Goal: Book appointment/travel/reservation

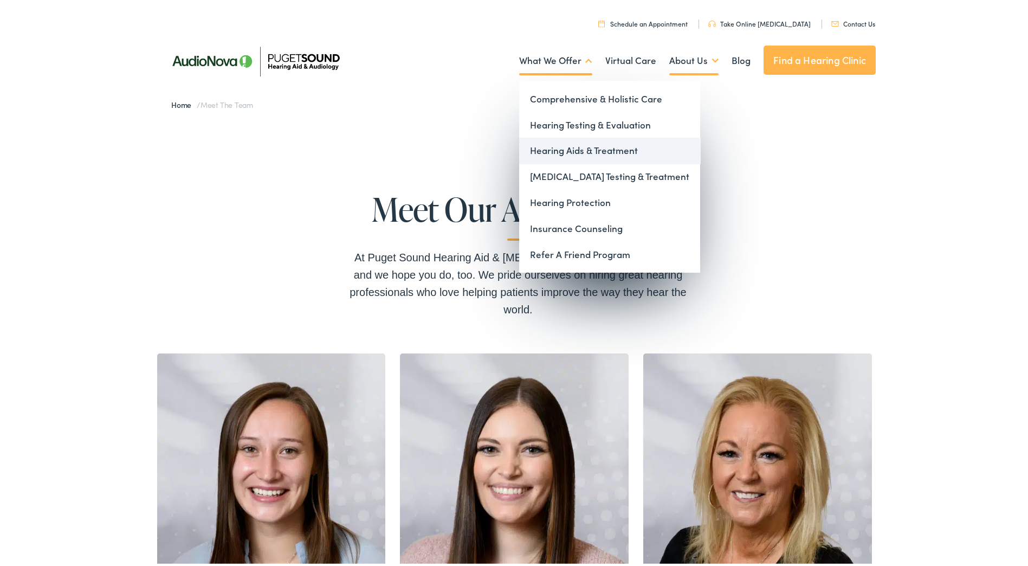
click at [579, 144] on link "Hearing Aids & Treatment" at bounding box center [609, 148] width 181 height 26
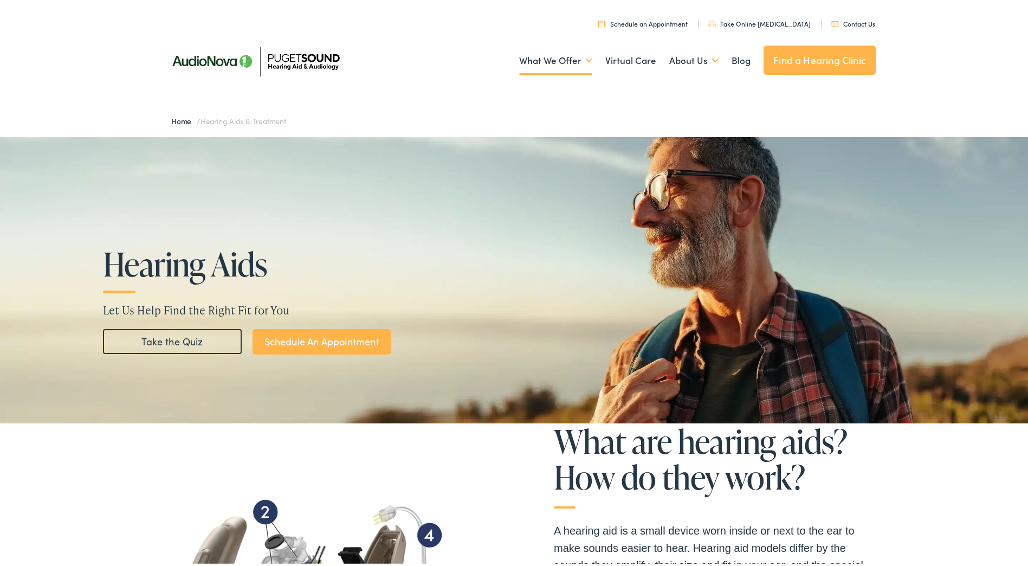
click at [780, 56] on link "Find a Hearing Clinic" at bounding box center [819, 57] width 112 height 29
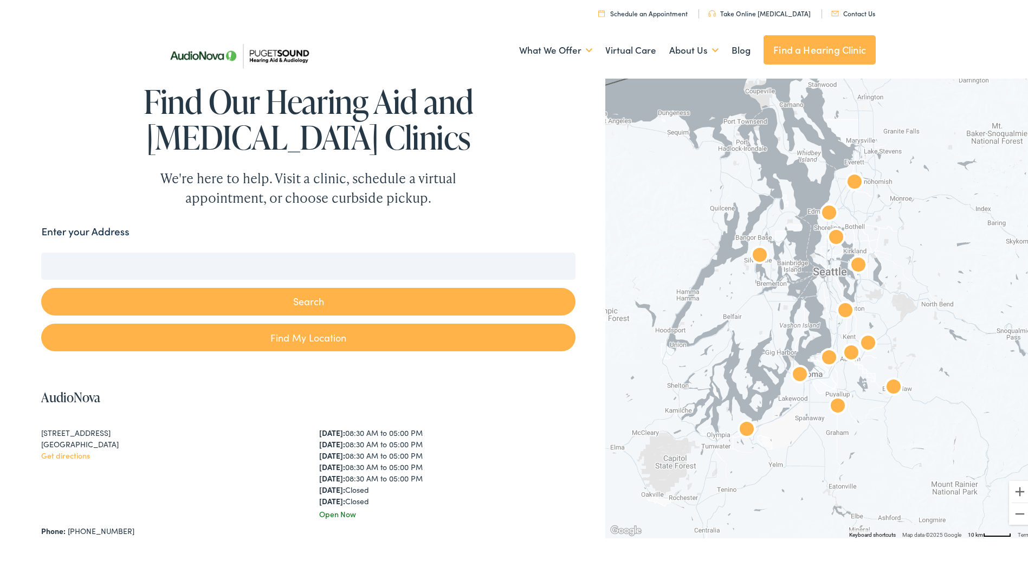
click at [854, 174] on img "Puget Sound Hearing Aid &#038; Audiology by AudioNova" at bounding box center [854, 181] width 35 height 35
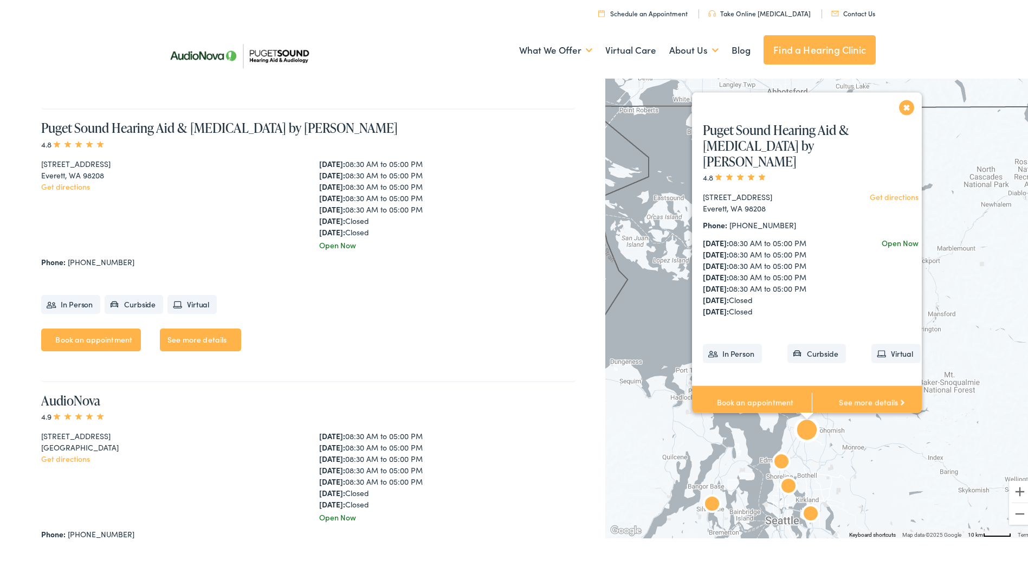
scroll to position [1368, 0]
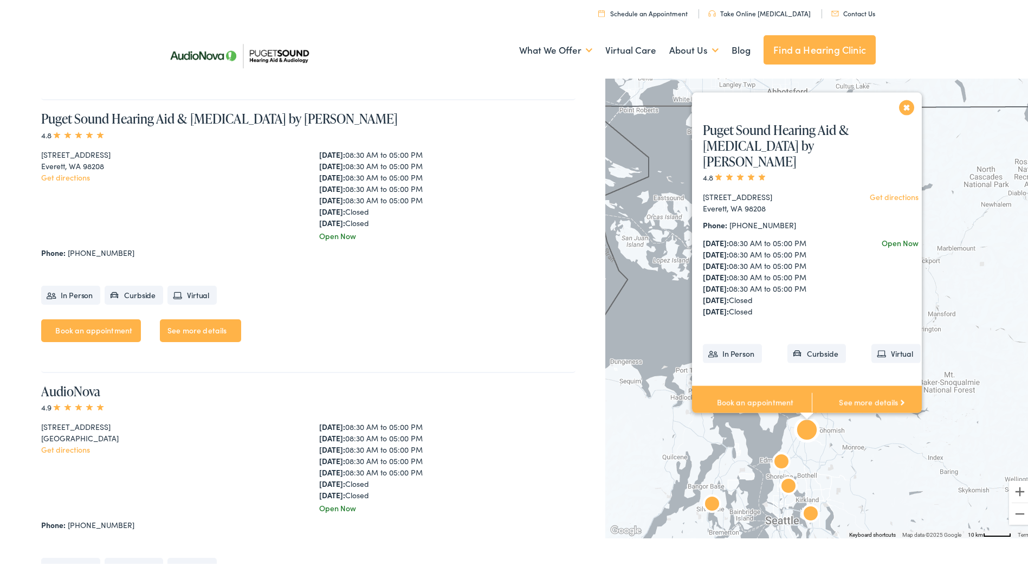
click at [904, 194] on link "Get directions" at bounding box center [894, 194] width 49 height 11
click at [749, 401] on link "Book an appointment" at bounding box center [752, 401] width 120 height 34
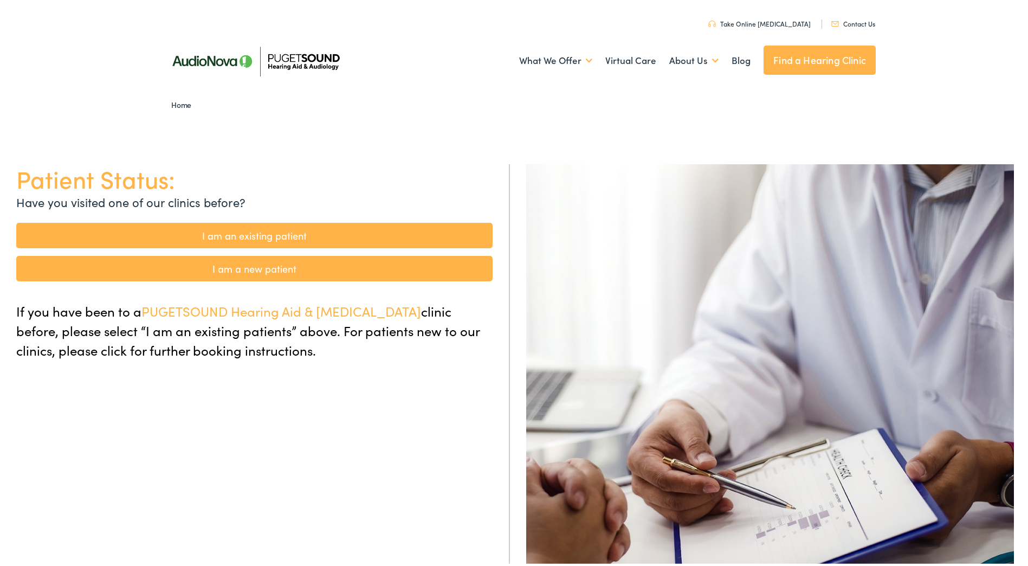
click at [252, 262] on link "I am a new patient" at bounding box center [254, 266] width 476 height 25
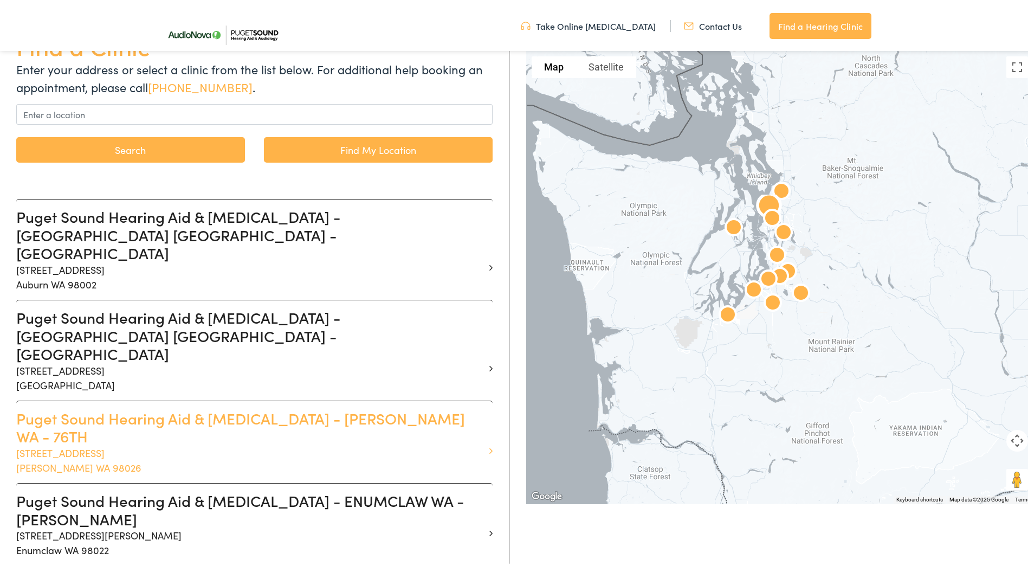
scroll to position [217, 0]
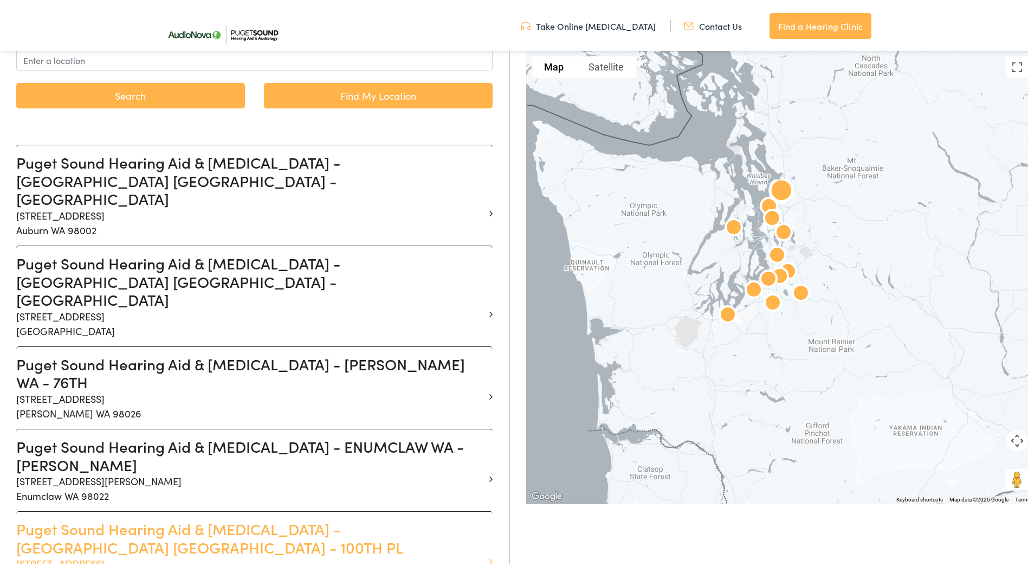
click at [131, 517] on h3 "Puget Sound Hearing Aid & Audiology - EVERETT WA - 100TH PL" at bounding box center [250, 535] width 468 height 36
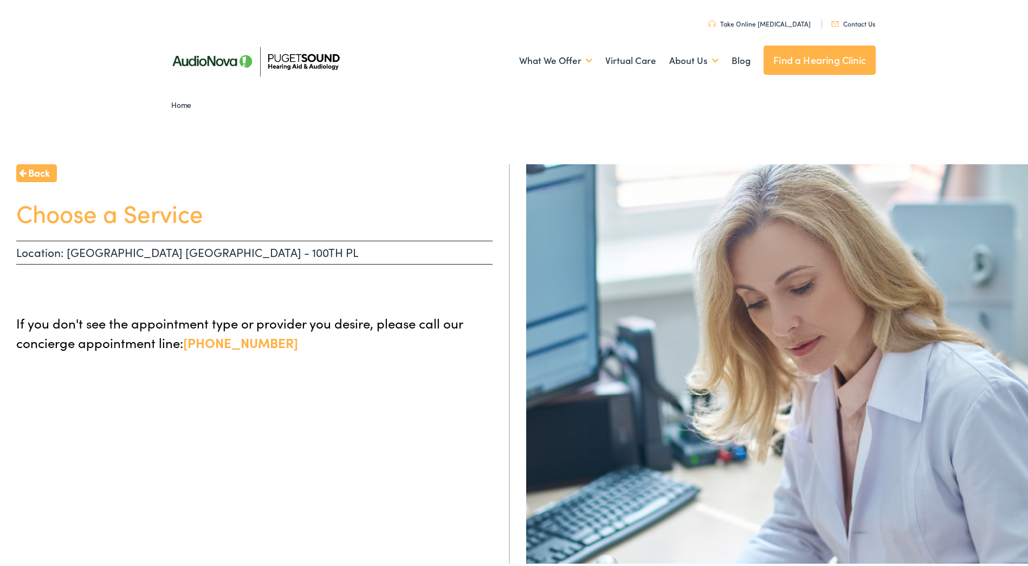
click at [124, 249] on p "Location: EVERETT WA - 100TH PL" at bounding box center [254, 250] width 476 height 24
click at [139, 218] on h1 "Choose a Service" at bounding box center [254, 210] width 476 height 29
click at [59, 252] on p "Location: EVERETT WA - 100TH PL" at bounding box center [254, 250] width 476 height 24
click at [199, 256] on p "Location: EVERETT WA - 100TH PL" at bounding box center [254, 250] width 476 height 24
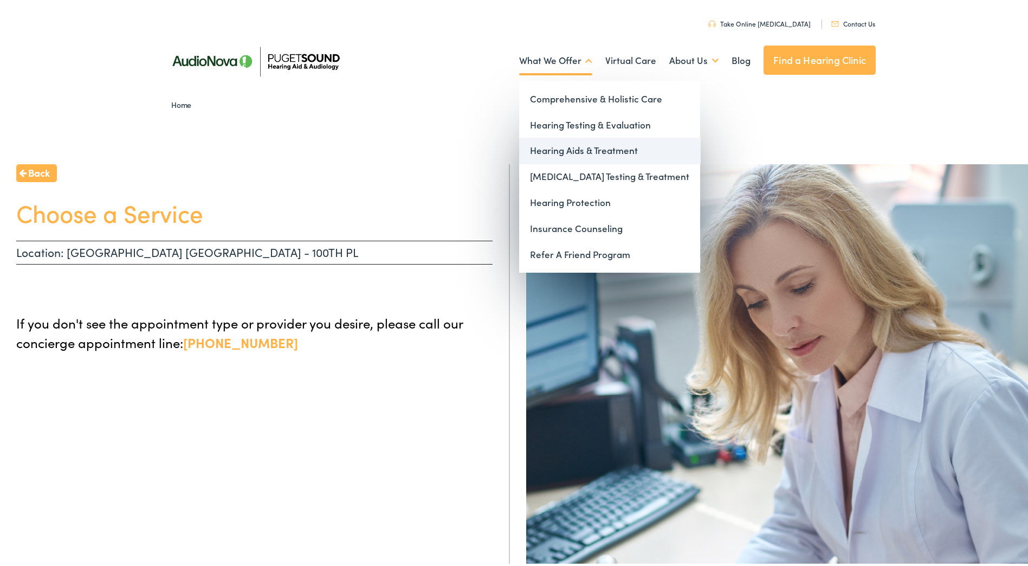
click at [570, 150] on link "Hearing Aids & Treatment" at bounding box center [609, 148] width 181 height 26
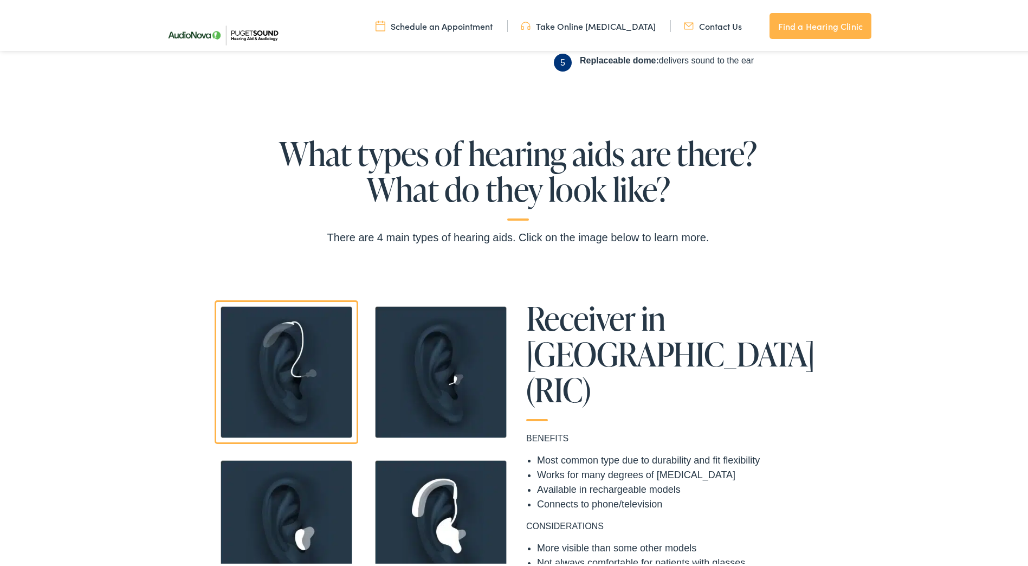
scroll to position [704, 0]
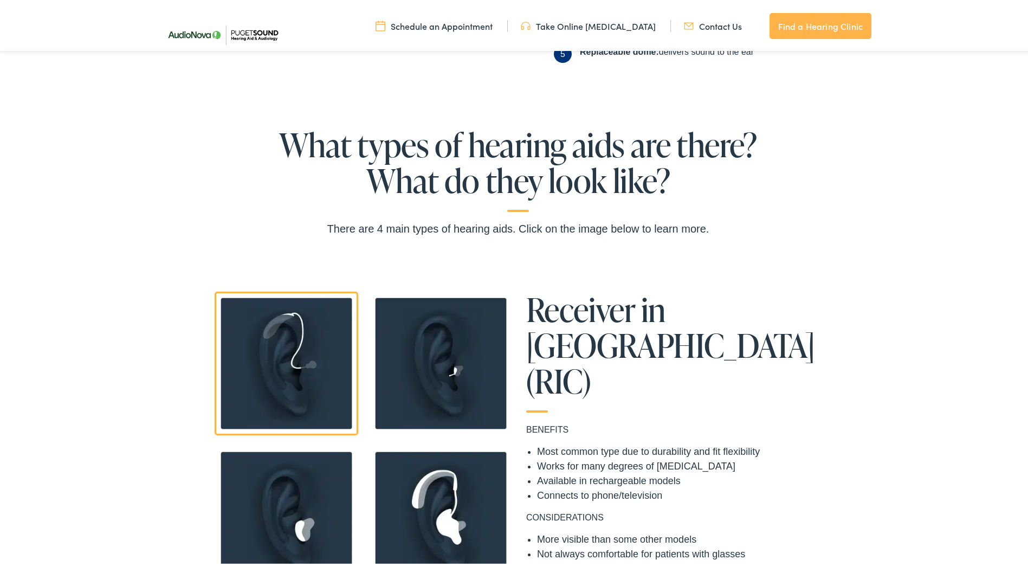
click at [454, 359] on img at bounding box center [441, 361] width 144 height 144
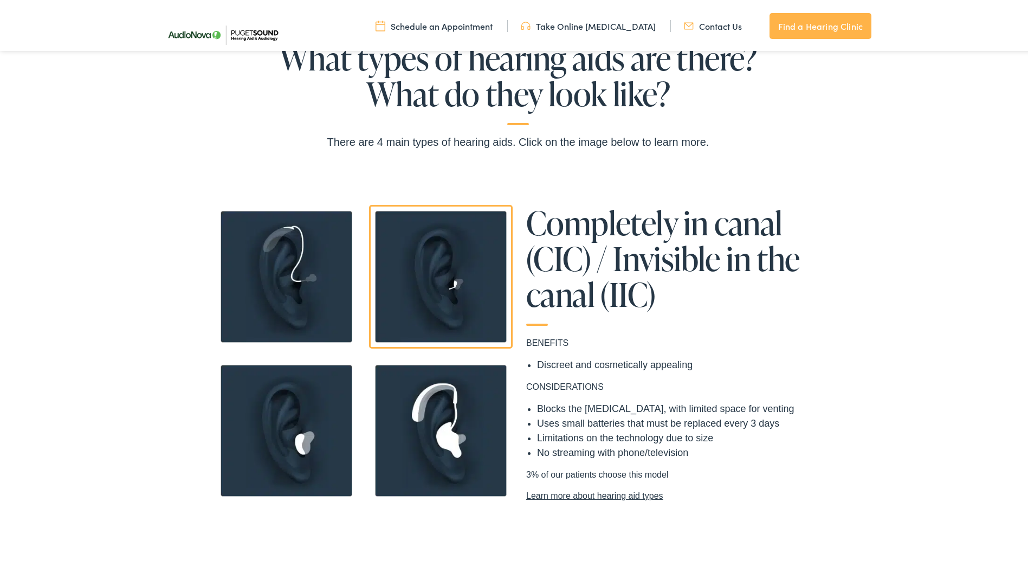
scroll to position [813, 0]
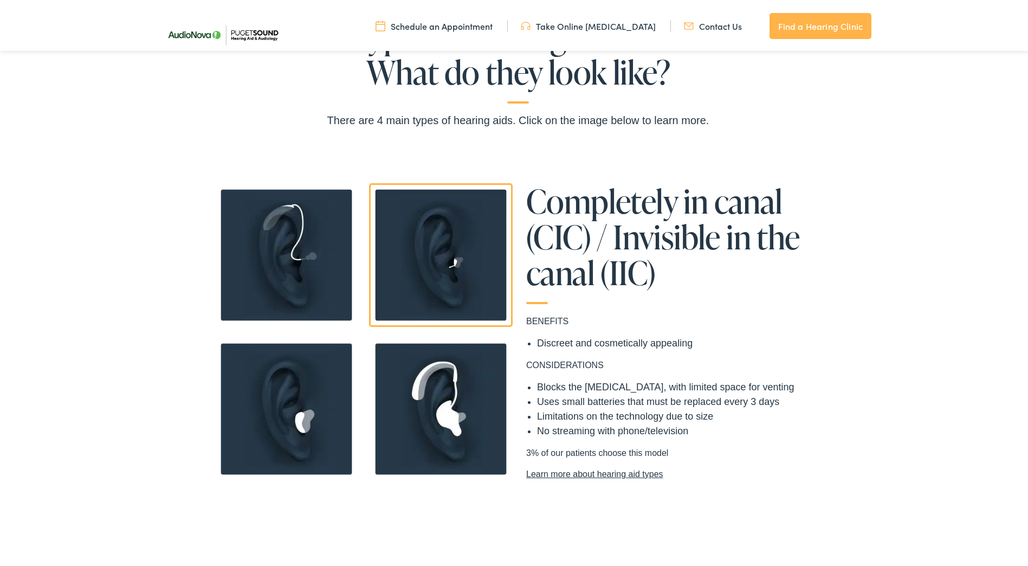
click at [315, 267] on img at bounding box center [287, 253] width 144 height 144
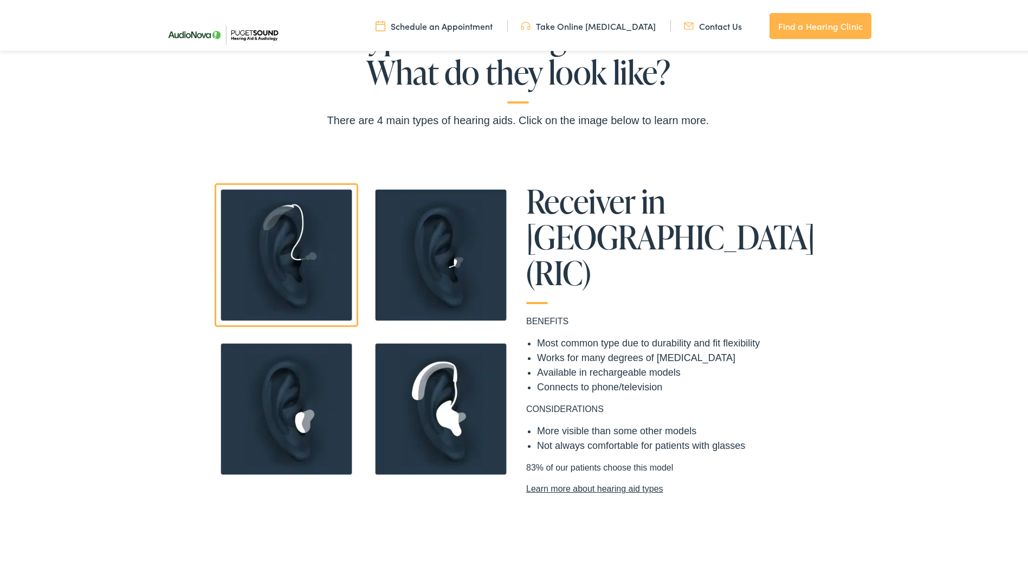
click at [279, 410] on img at bounding box center [287, 407] width 144 height 144
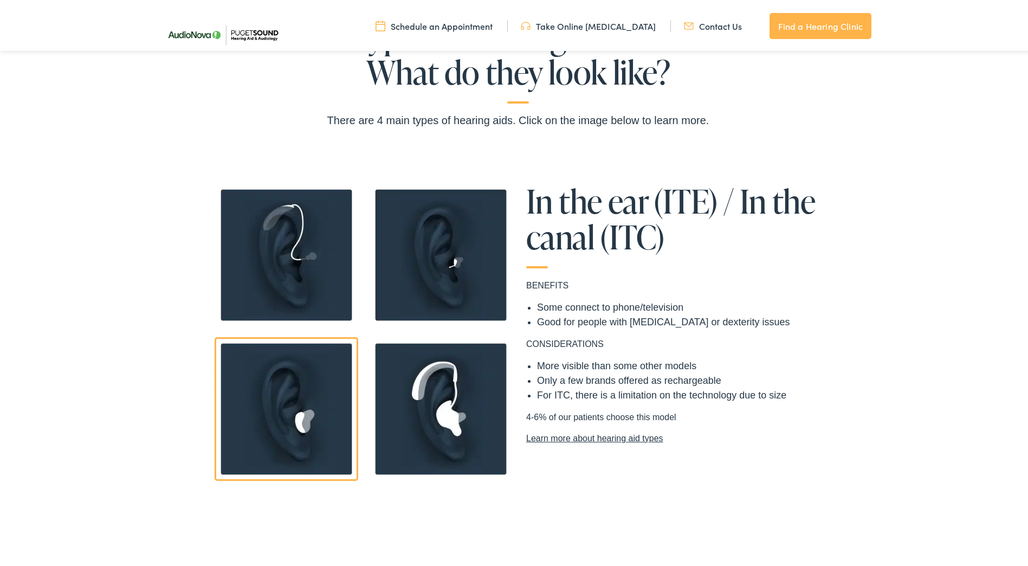
click at [400, 416] on img at bounding box center [441, 407] width 144 height 144
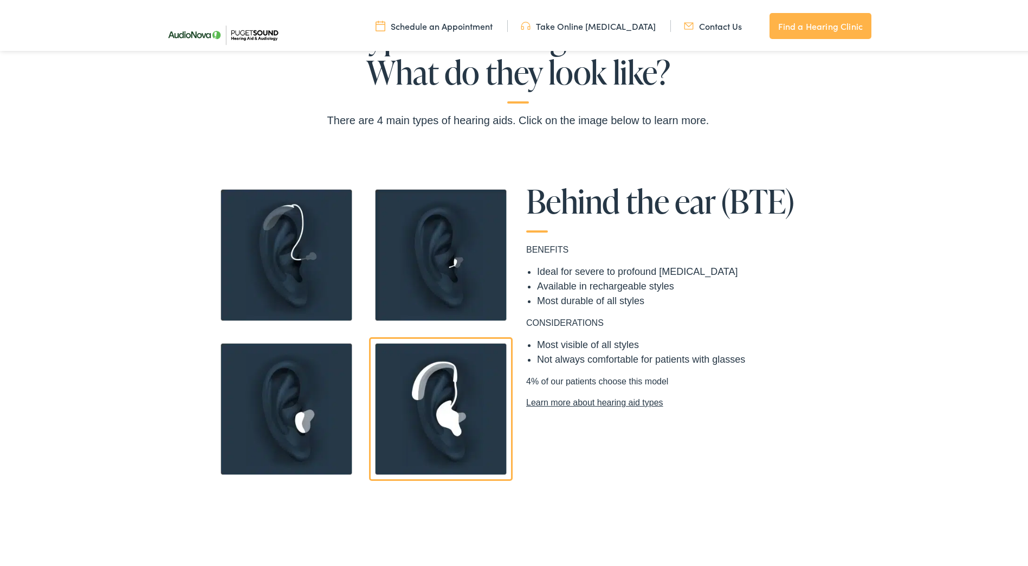
click at [461, 250] on img at bounding box center [441, 253] width 144 height 144
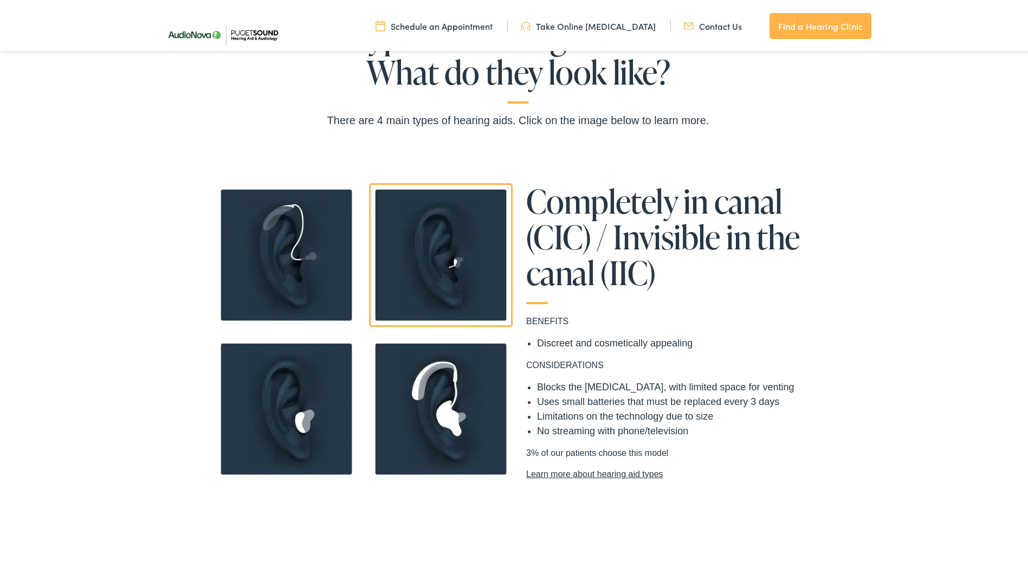
click at [329, 255] on img at bounding box center [287, 253] width 144 height 144
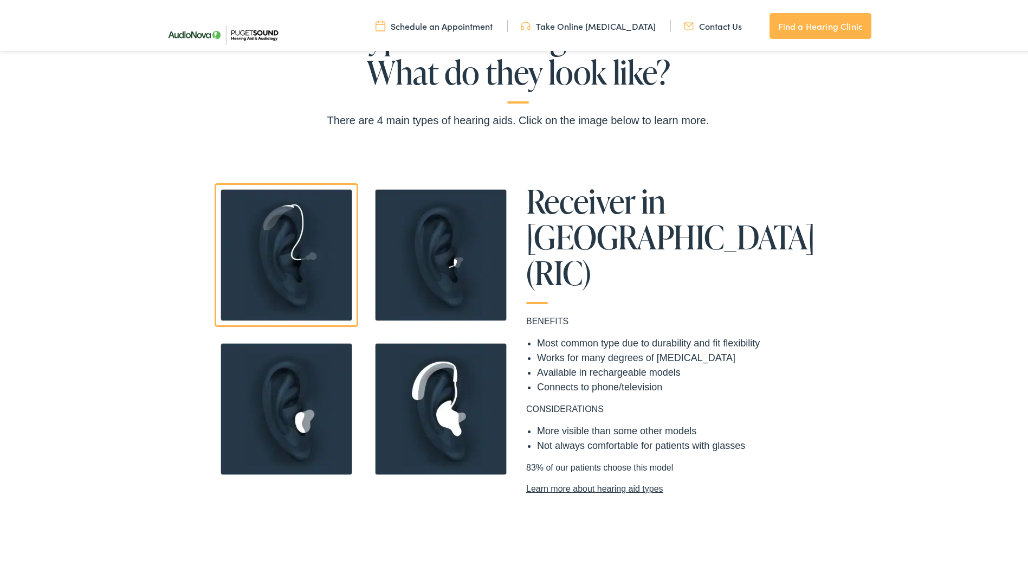
click at [402, 267] on img at bounding box center [441, 253] width 144 height 144
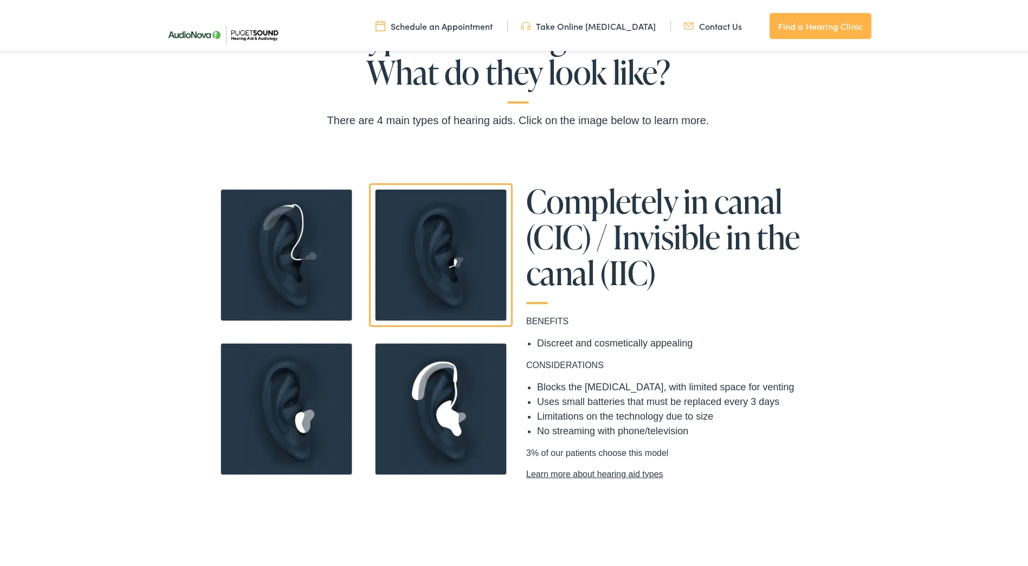
click at [310, 285] on img at bounding box center [287, 253] width 144 height 144
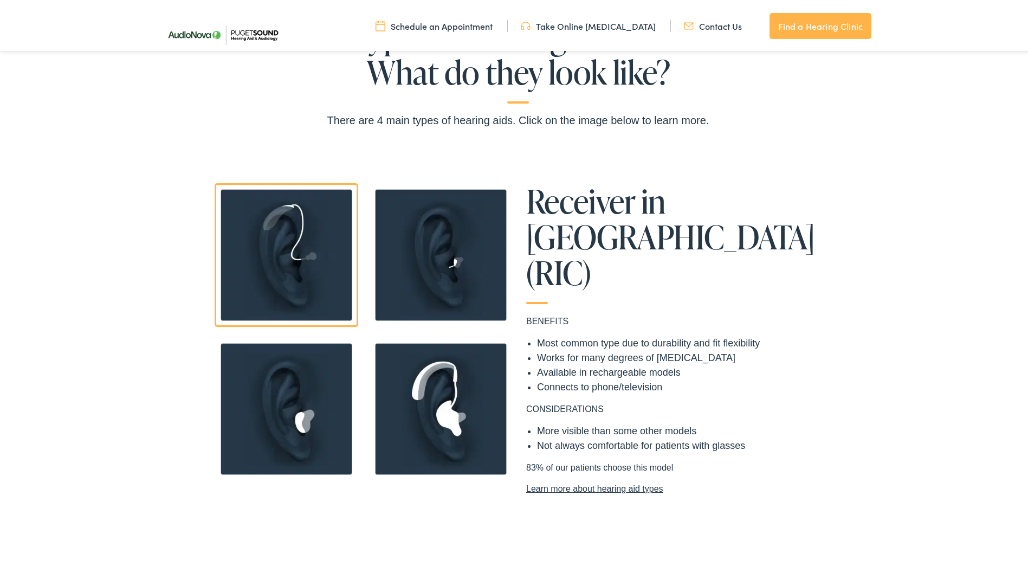
click at [455, 26] on link "Schedule an Appointment" at bounding box center [433, 24] width 117 height 12
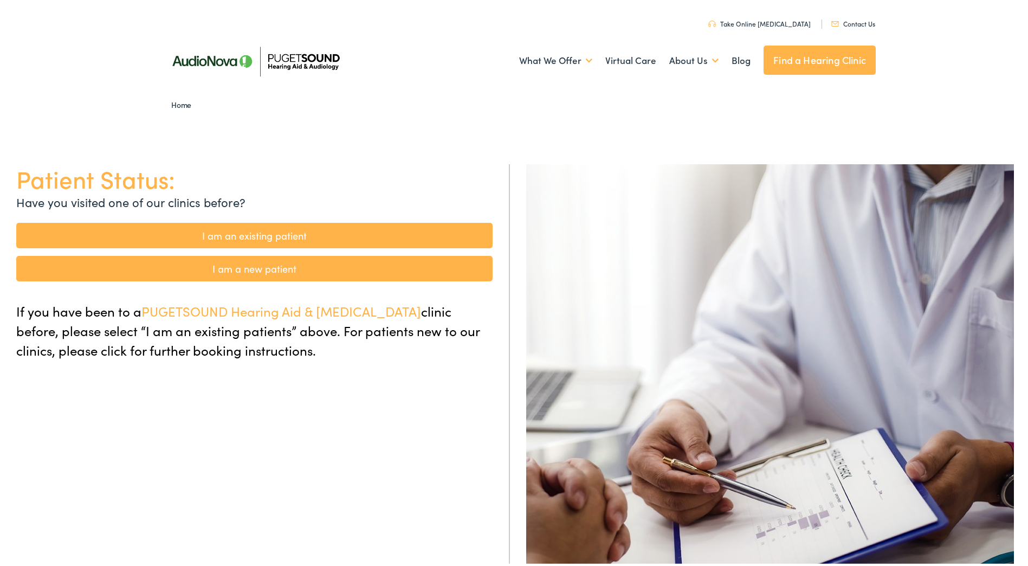
click at [255, 315] on span "PUGETSOUND Hearing Aid & Audiology" at bounding box center [281, 309] width 280 height 18
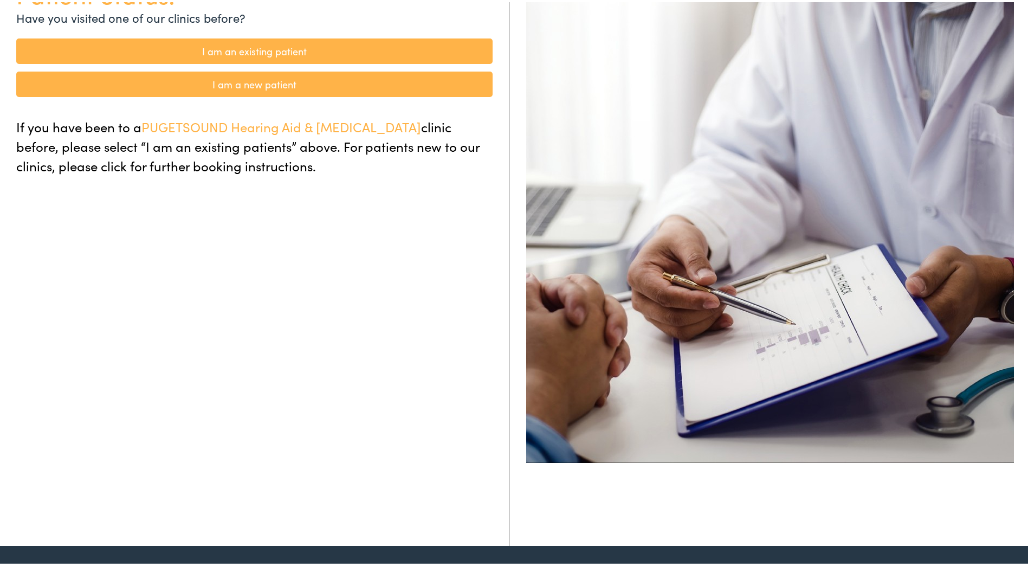
scroll to position [54, 0]
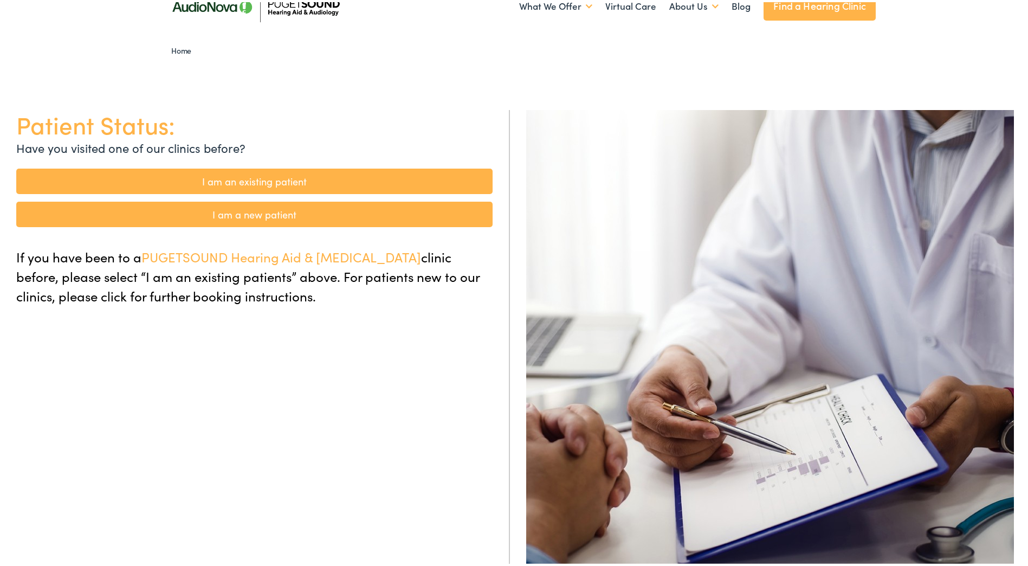
click at [295, 211] on link "I am a new patient" at bounding box center [254, 211] width 476 height 25
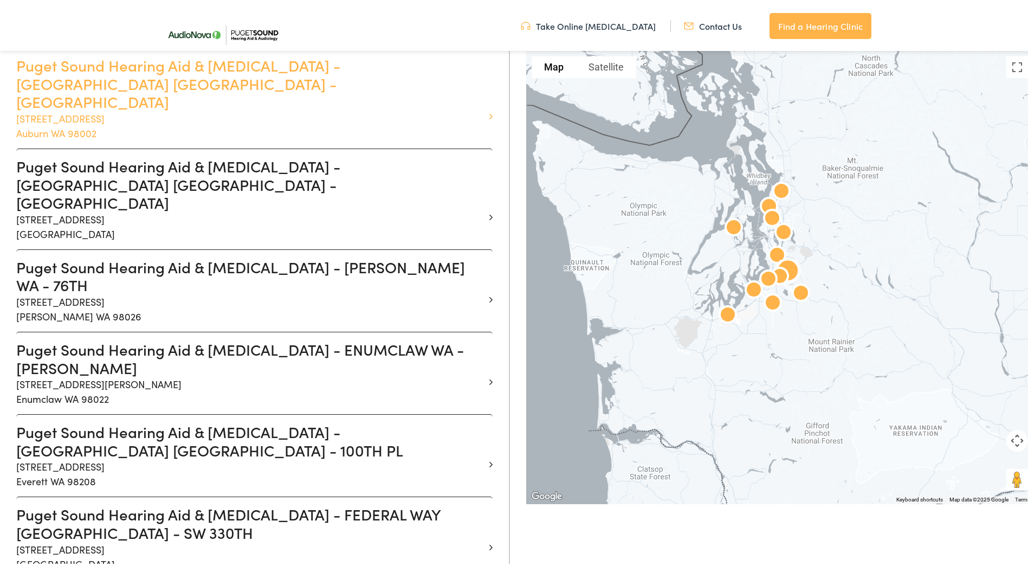
scroll to position [379, 0]
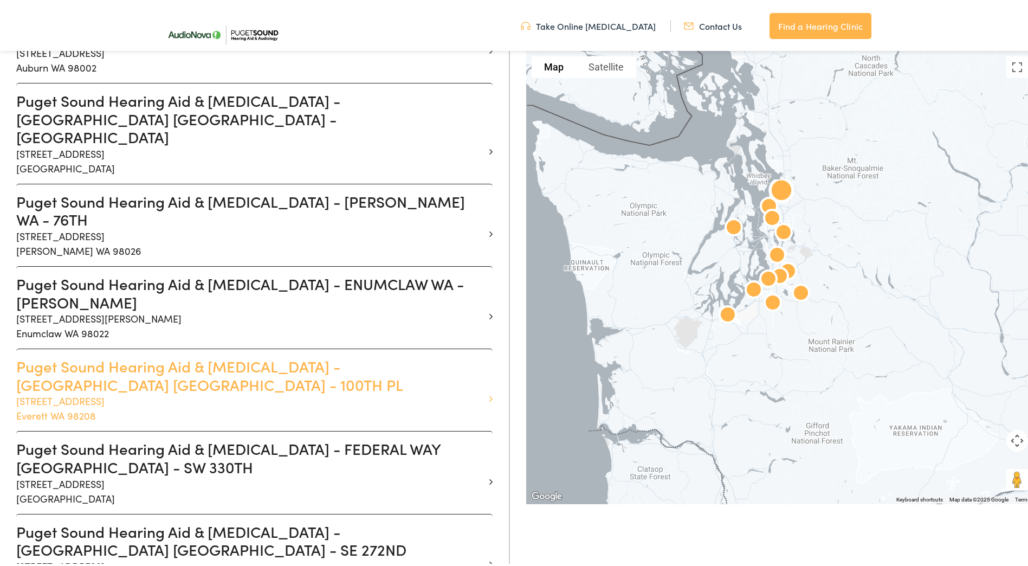
click at [99, 391] on p "1820 100th Pl SE Suite A Everett WA 98208" at bounding box center [250, 405] width 468 height 29
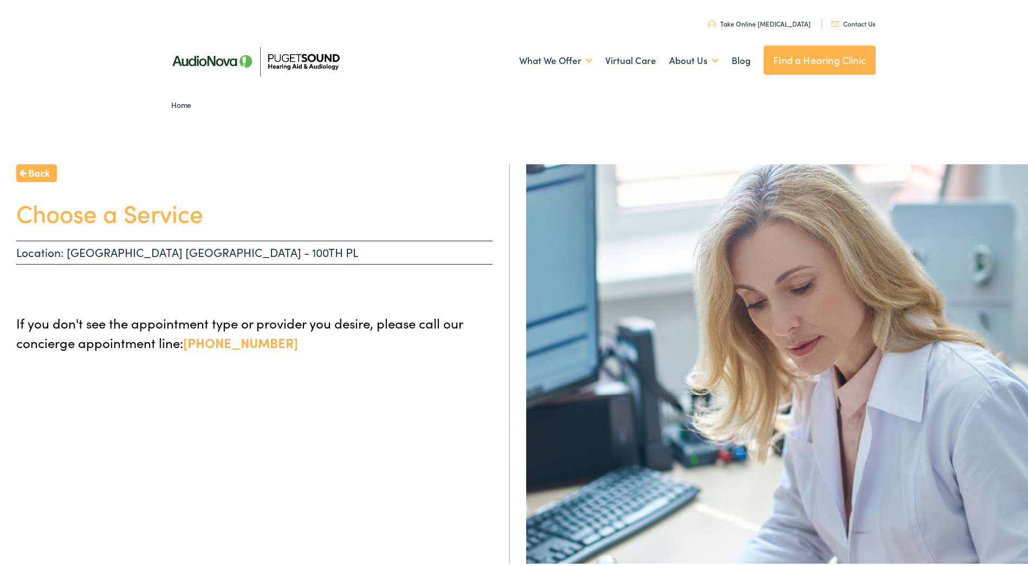
click at [854, 18] on link "Contact Us" at bounding box center [853, 21] width 44 height 9
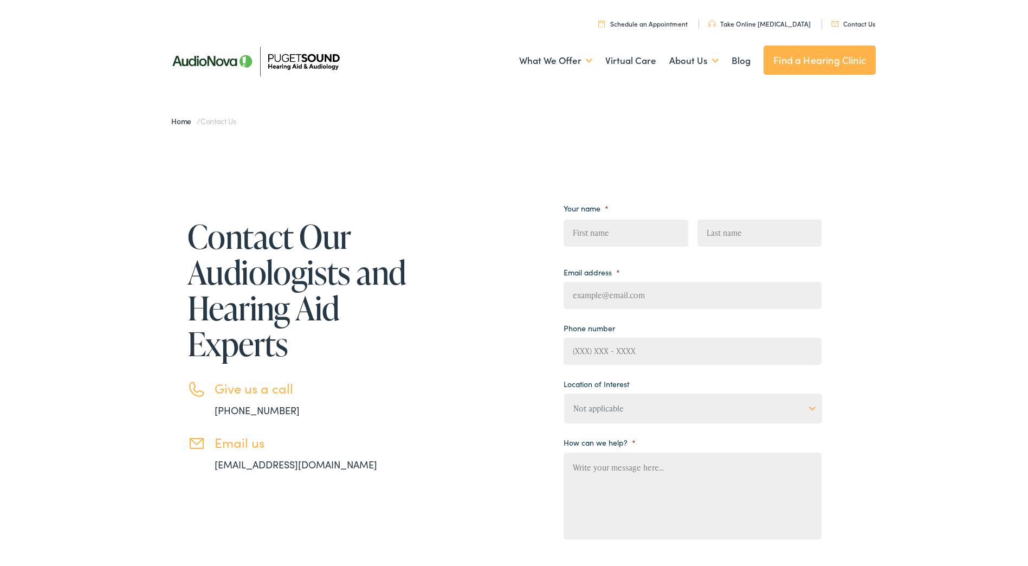
click at [667, 22] on link "Schedule an Appointment" at bounding box center [642, 21] width 89 height 9
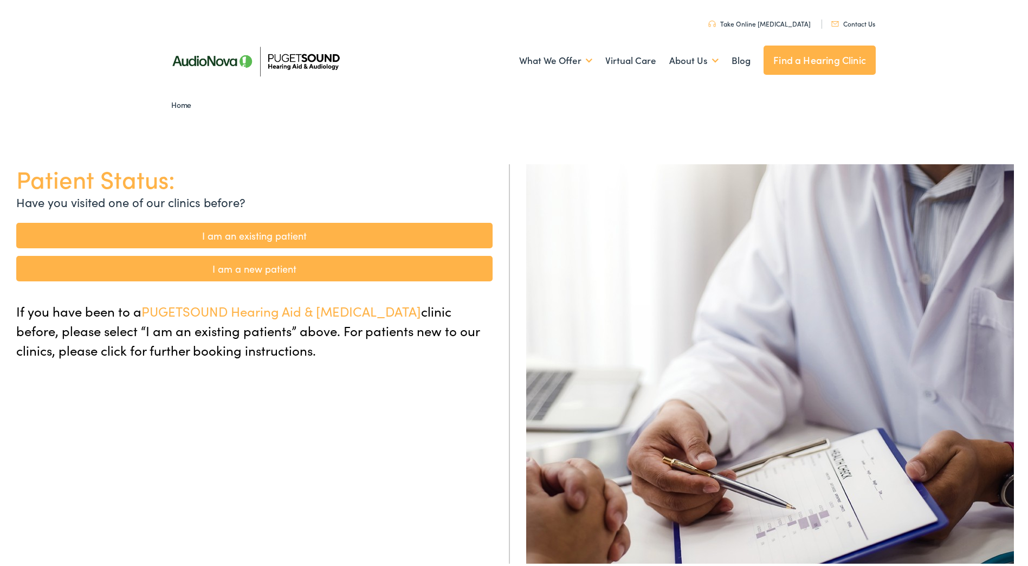
click at [240, 263] on link "I am a new patient" at bounding box center [254, 266] width 476 height 25
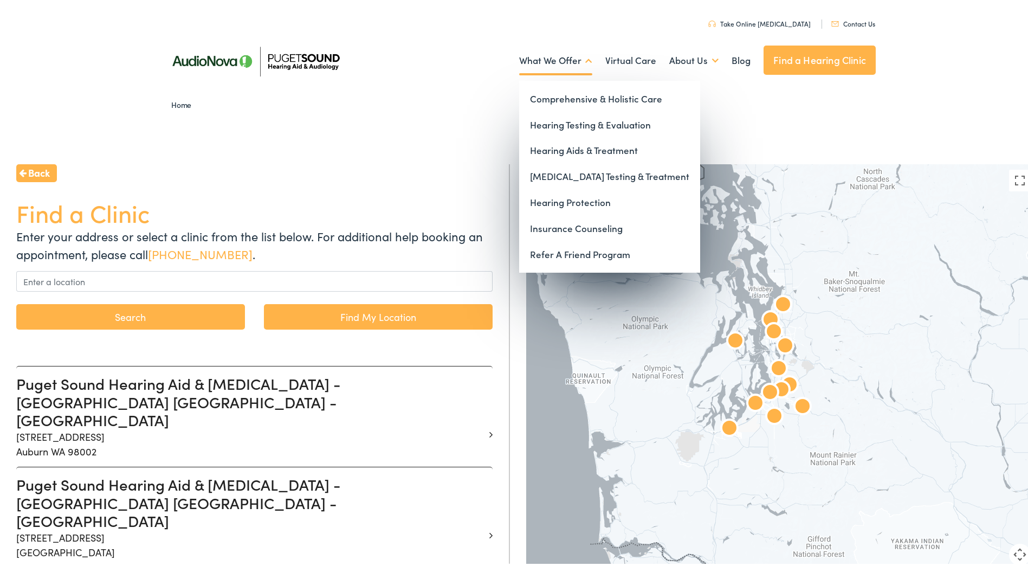
click at [541, 59] on link "What We Offer" at bounding box center [555, 58] width 73 height 40
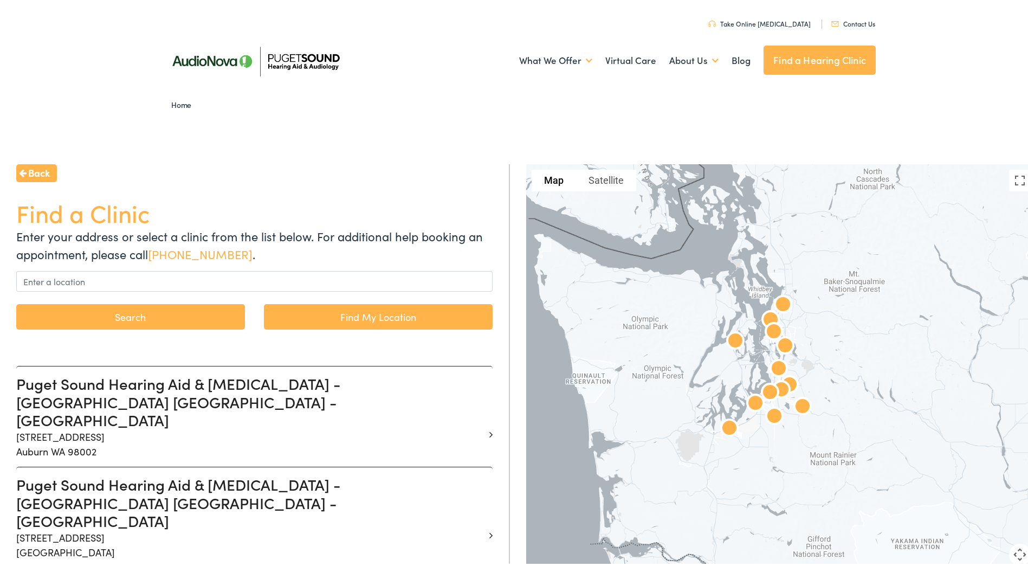
click at [276, 57] on img at bounding box center [255, 58] width 190 height 67
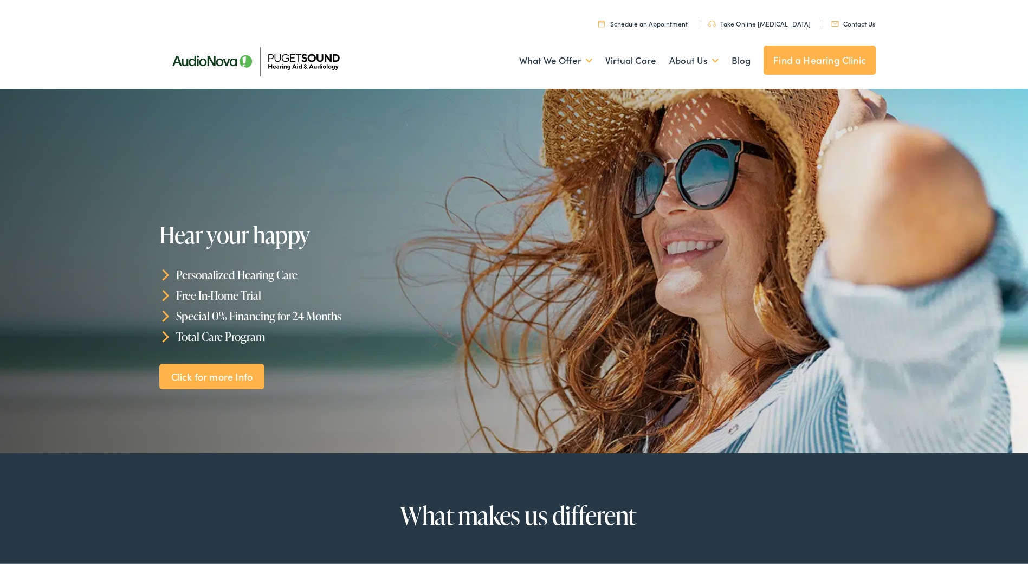
click at [193, 376] on link "Click for more Info" at bounding box center [211, 373] width 105 height 25
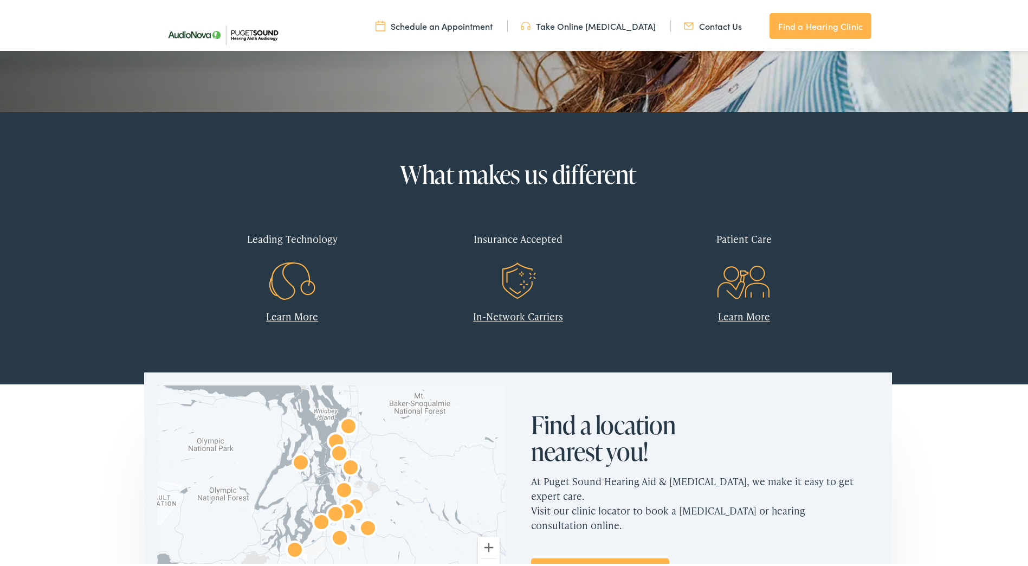
scroll to position [542, 0]
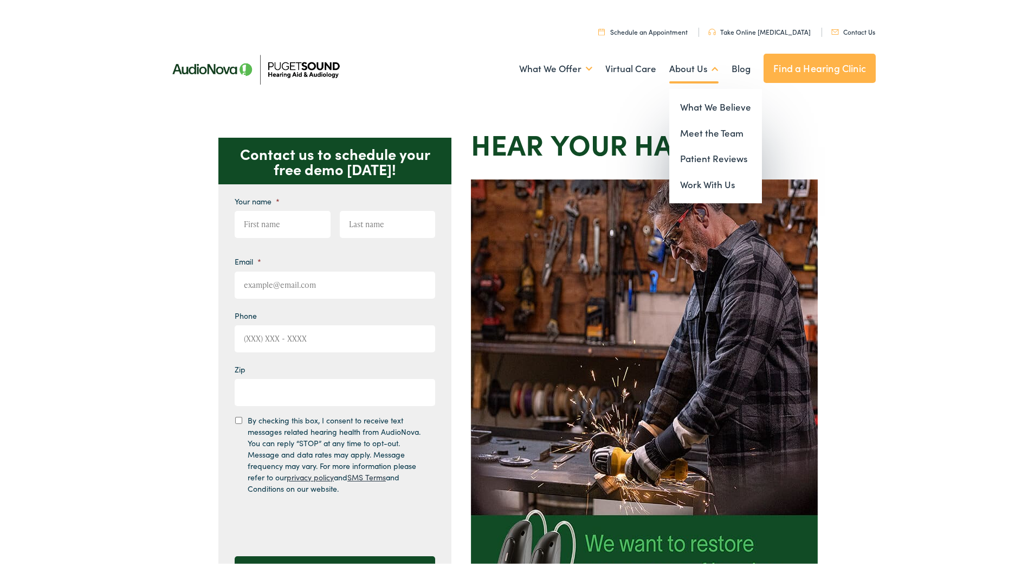
click at [682, 64] on link "About Us" at bounding box center [693, 67] width 49 height 40
click at [688, 95] on link "What We Believe" at bounding box center [715, 105] width 93 height 26
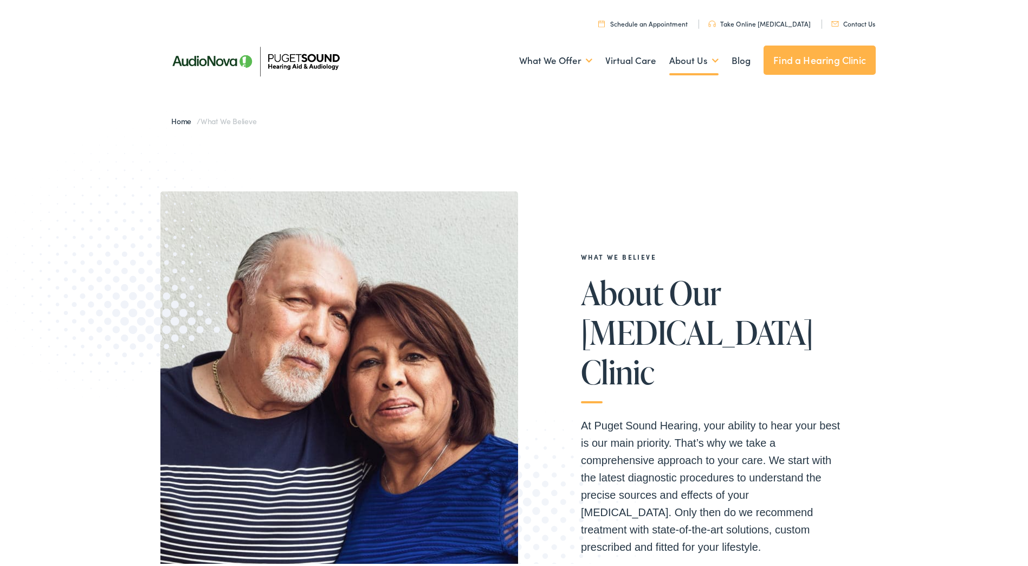
click at [313, 58] on img at bounding box center [255, 58] width 190 height 67
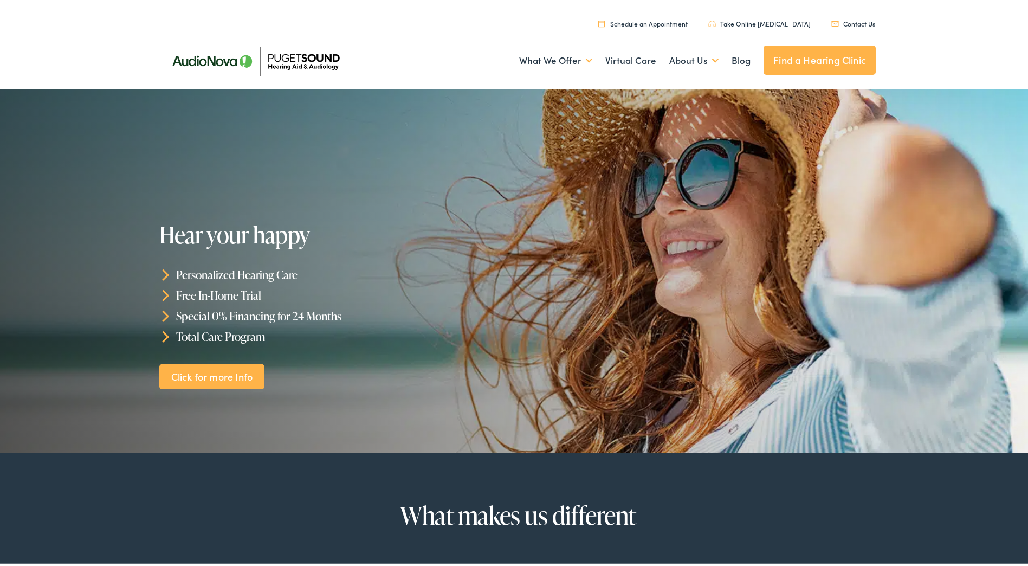
click at [170, 295] on li "Free In-Home Trial" at bounding box center [339, 293] width 360 height 21
click at [165, 293] on icon at bounding box center [163, 293] width 11 height 11
click at [202, 294] on li "Free In-Home Trial" at bounding box center [339, 293] width 360 height 21
click at [162, 294] on icon at bounding box center [163, 293] width 11 height 11
click at [236, 289] on li "Free In-Home Trial" at bounding box center [339, 293] width 360 height 21
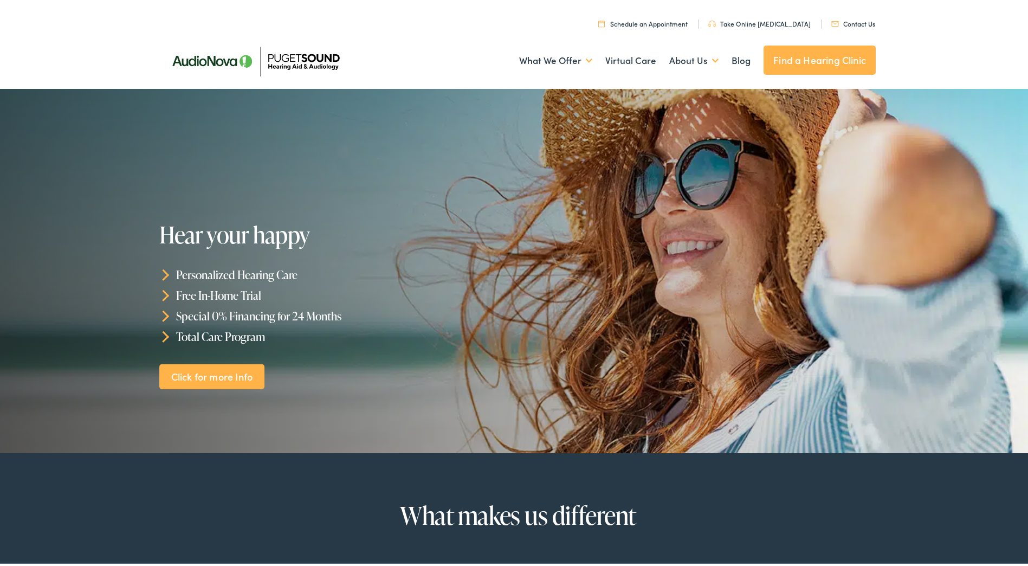
click at [213, 368] on link "Click for more Info" at bounding box center [211, 373] width 105 height 25
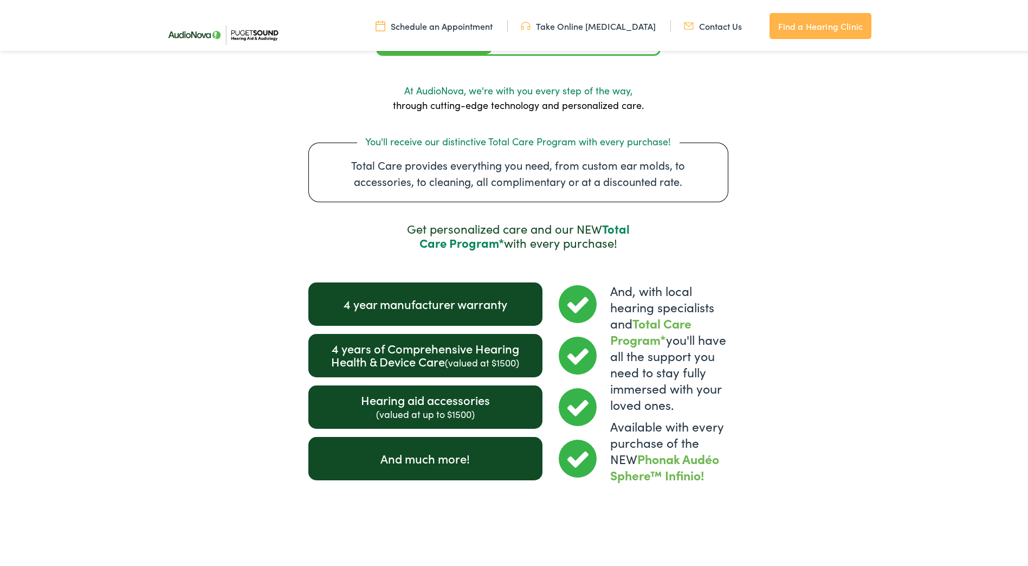
scroll to position [1537, 0]
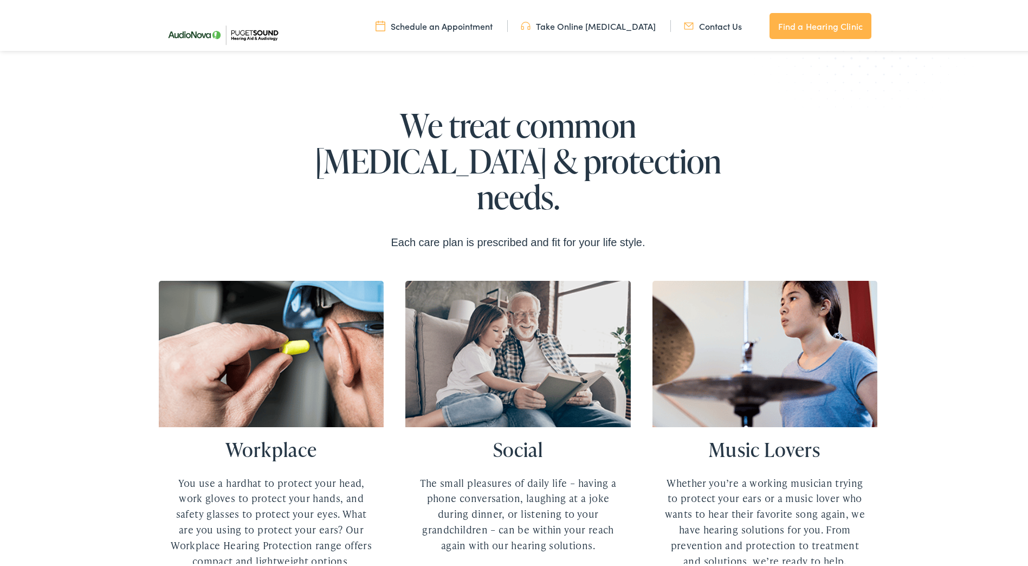
scroll to position [1831, 0]
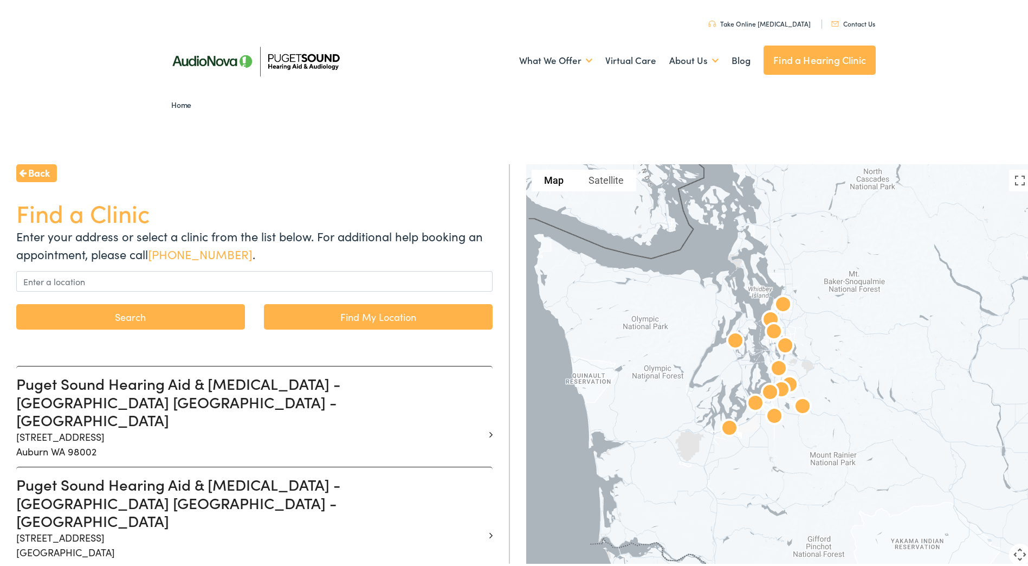
click at [171, 101] on link "Home" at bounding box center [183, 102] width 25 height 11
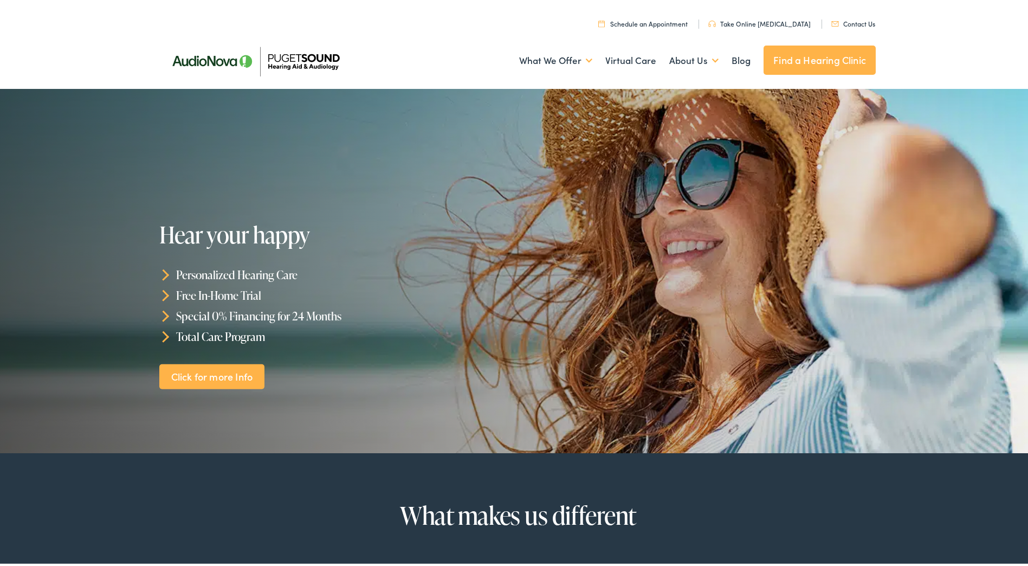
scroll to position [379, 0]
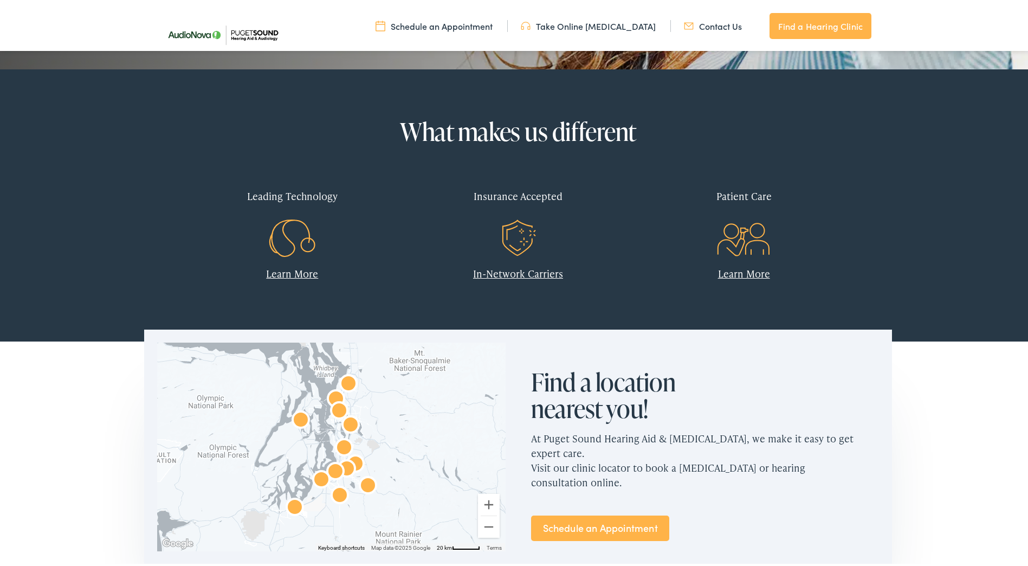
click at [508, 270] on link "In-Network Carriers" at bounding box center [518, 271] width 90 height 14
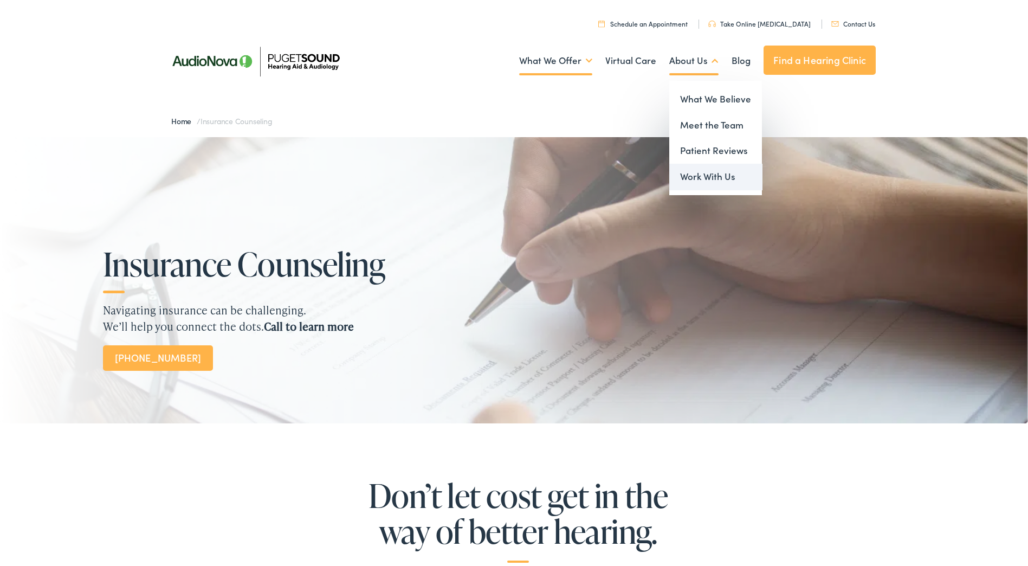
click at [686, 171] on link "Work With Us" at bounding box center [715, 174] width 93 height 26
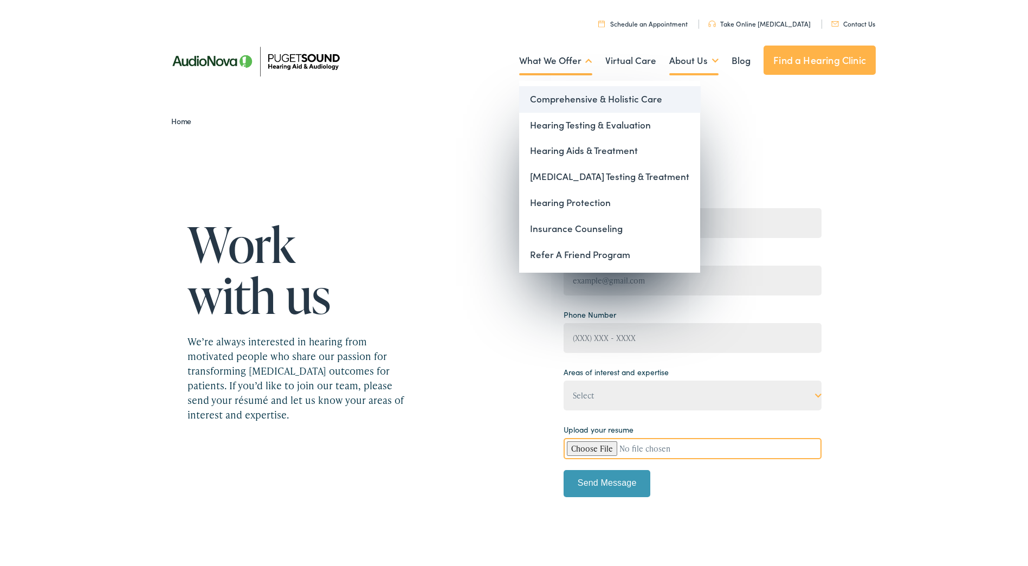
click at [561, 99] on link "Comprehensive & Holistic Care" at bounding box center [609, 97] width 181 height 26
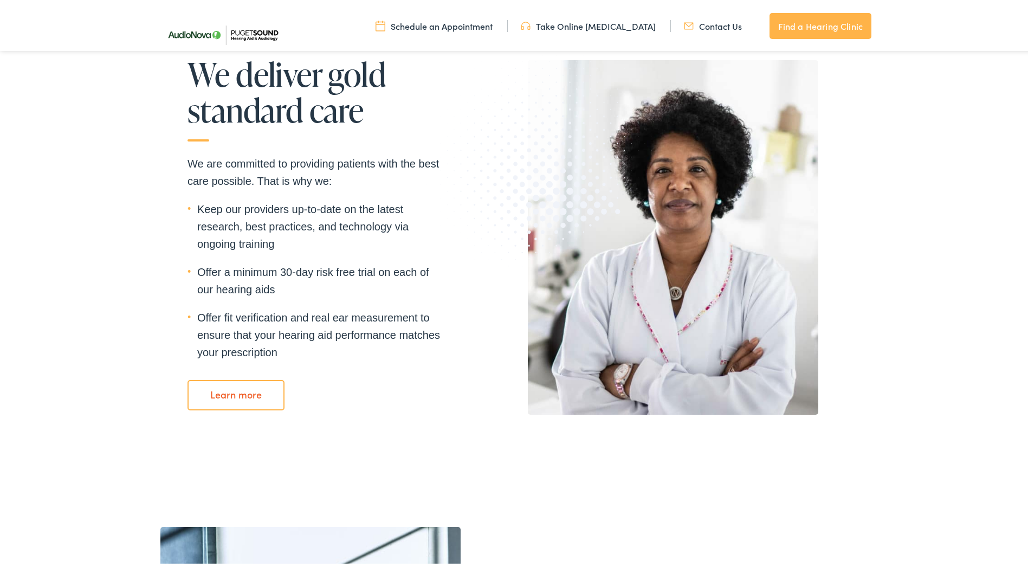
scroll to position [1355, 0]
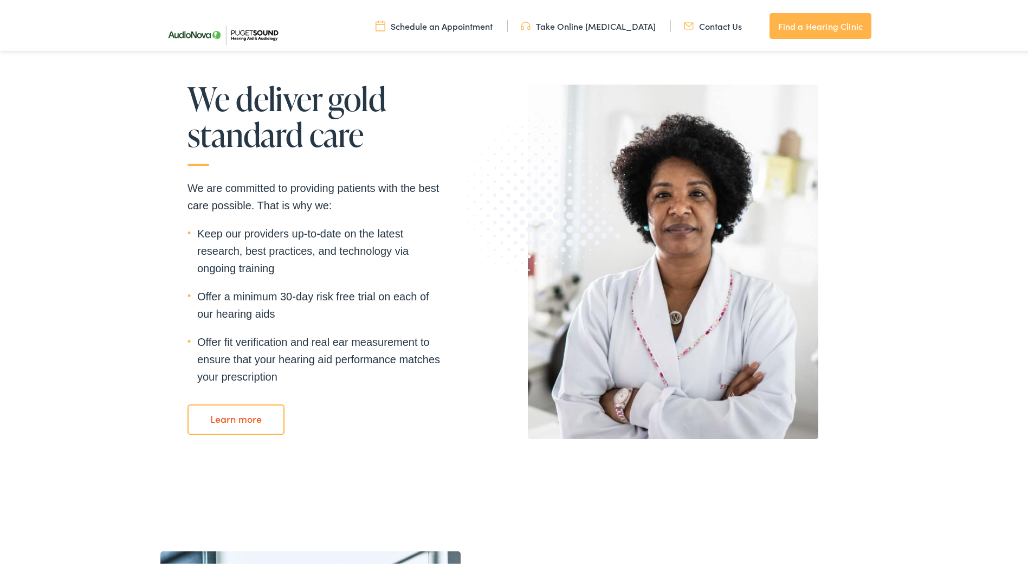
click at [692, 23] on link "Contact Us" at bounding box center [713, 24] width 58 height 12
